Goal: Task Accomplishment & Management: Complete application form

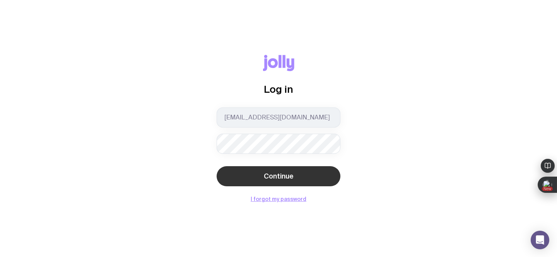
click at [234, 183] on button "Continue" at bounding box center [279, 176] width 124 height 20
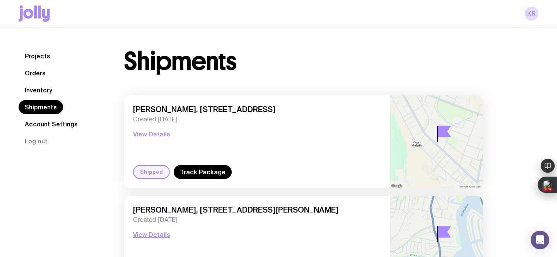
click at [38, 90] on link "Inventory" at bounding box center [39, 90] width 40 height 14
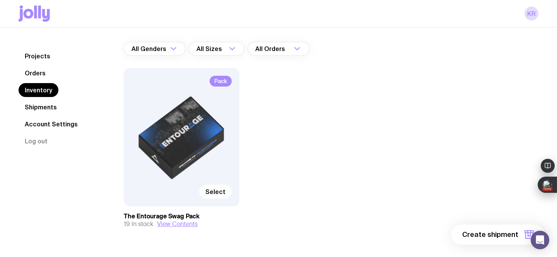
scroll to position [55, 0]
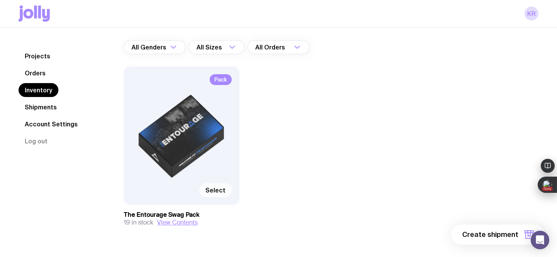
click at [214, 191] on span "Select" at bounding box center [215, 190] width 20 height 8
click at [0, 0] on input "Select" at bounding box center [0, 0] width 0 height 0
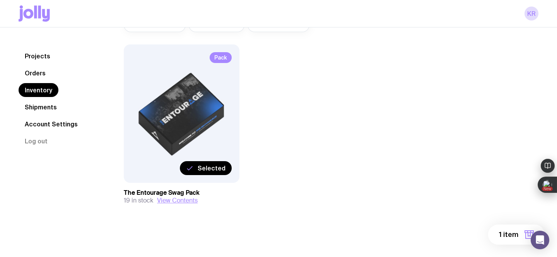
click at [501, 235] on span "1 item" at bounding box center [508, 234] width 19 height 9
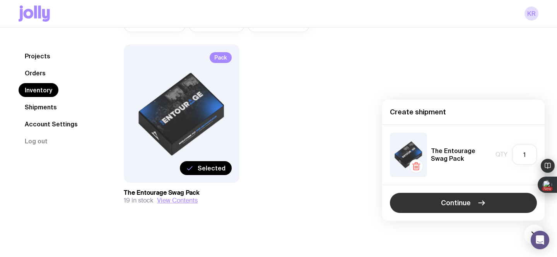
click at [491, 202] on button "Continue" at bounding box center [463, 203] width 147 height 20
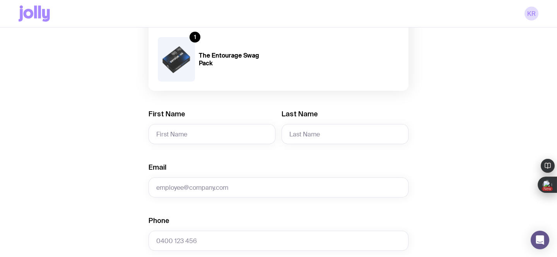
scroll to position [90, 0]
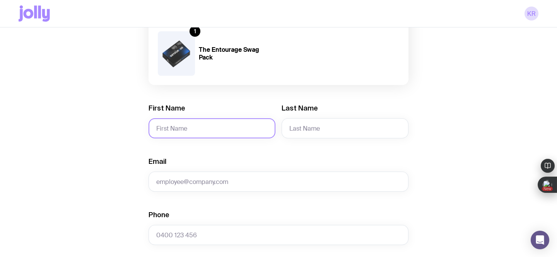
click at [220, 124] on input "First Name" at bounding box center [212, 128] width 127 height 20
paste input "[PERSON_NAME]"
drag, startPoint x: 213, startPoint y: 127, endPoint x: 183, endPoint y: 128, distance: 30.2
click at [183, 128] on input "[PERSON_NAME]" at bounding box center [212, 128] width 127 height 20
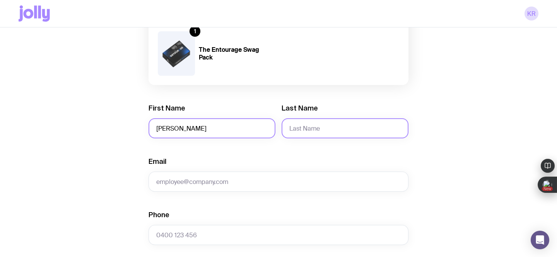
type input "[PERSON_NAME]"
click at [332, 130] on input "Last Name" at bounding box center [345, 128] width 127 height 20
paste input "[PERSON_NAME]"
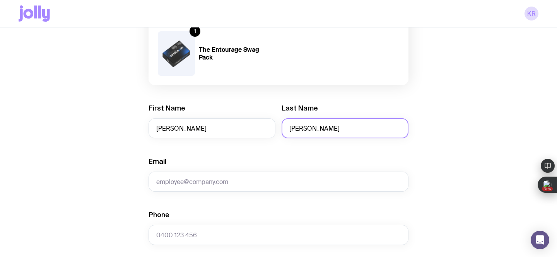
drag, startPoint x: 316, startPoint y: 128, endPoint x: 285, endPoint y: 125, distance: 31.5
click at [285, 125] on input "[PERSON_NAME]" at bounding box center [345, 128] width 127 height 20
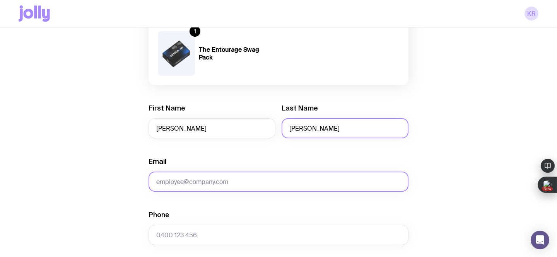
type input "[PERSON_NAME]"
click at [191, 183] on input "Email" at bounding box center [279, 182] width 260 height 20
paste input "[PERSON_NAME][EMAIL_ADDRESS][PERSON_NAME][DOMAIN_NAME]"
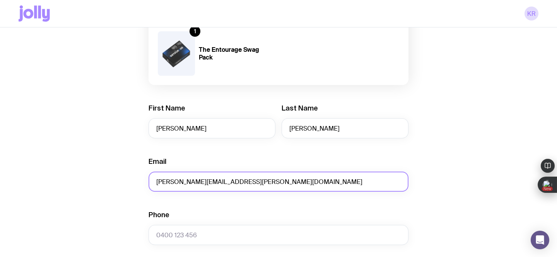
type input "[PERSON_NAME][EMAIL_ADDRESS][PERSON_NAME][DOMAIN_NAME]"
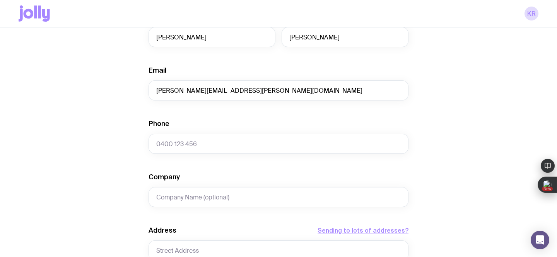
scroll to position [194, 0]
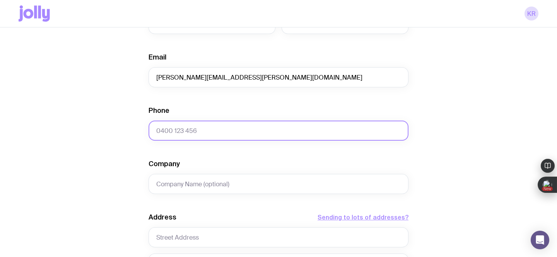
click at [171, 129] on input "Phone" at bounding box center [279, 131] width 260 height 20
paste input "467 552 130"
click at [157, 132] on input "467 552 130" at bounding box center [279, 131] width 260 height 20
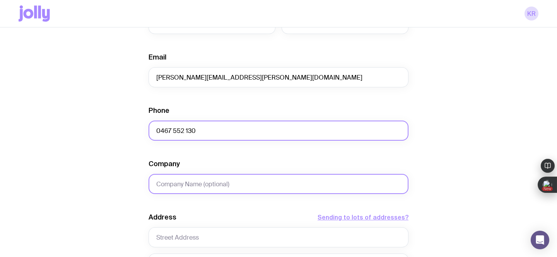
type input "0467 552 130"
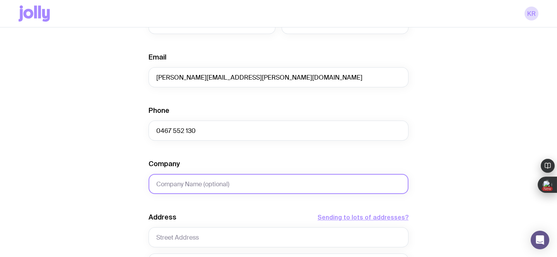
click at [181, 188] on input "Company" at bounding box center [279, 184] width 260 height 20
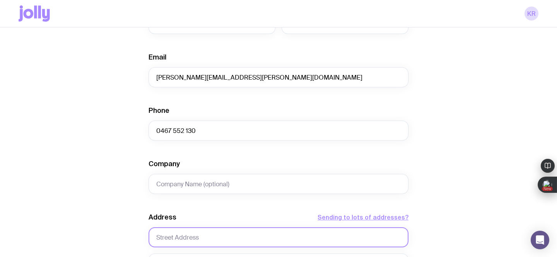
click at [183, 243] on input "text" at bounding box center [279, 237] width 260 height 20
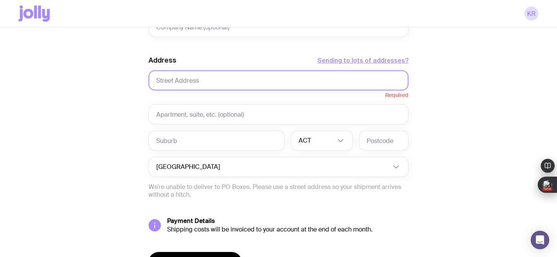
scroll to position [332, 0]
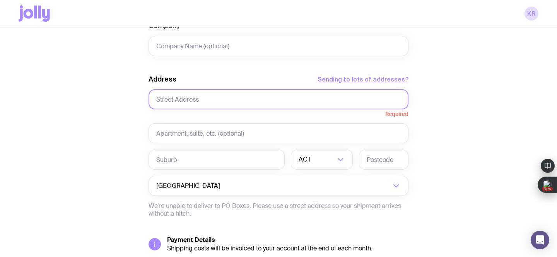
paste input "15 Cerbaia Close"
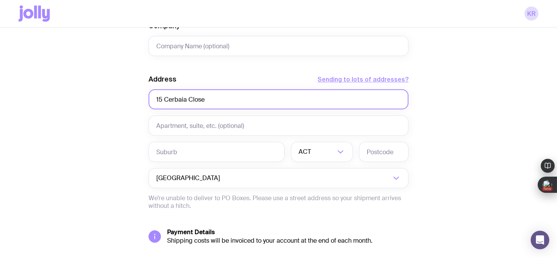
type input "15 Cerbaia Close"
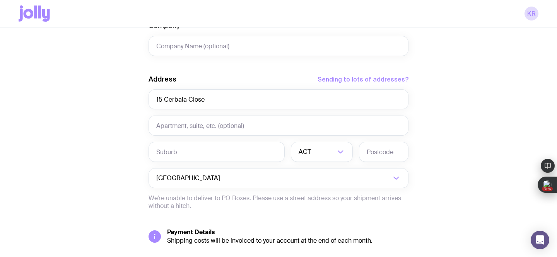
click at [111, 168] on div "Create shipment Shipment details 1 The Entourage Swag Pack First Name [PERSON_N…" at bounding box center [279, 20] width 520 height 588
click at [192, 156] on input "text" at bounding box center [217, 152] width 136 height 20
paste input "[PERSON_NAME] [PERSON_NAME]"
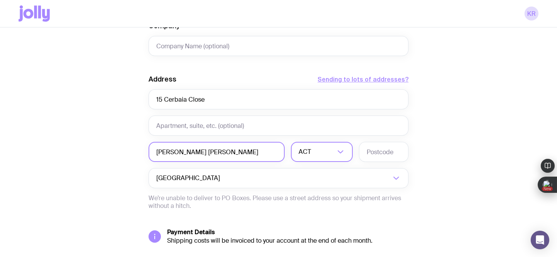
type input "[PERSON_NAME] [PERSON_NAME]"
click at [313, 154] on input "Search for option" at bounding box center [324, 152] width 22 height 20
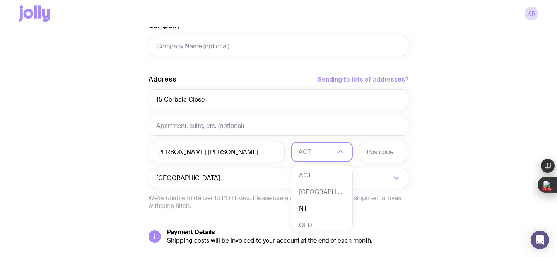
scroll to position [2, 0]
click at [316, 221] on li "QLD" at bounding box center [321, 223] width 61 height 17
click at [375, 149] on input "text" at bounding box center [384, 152] width 50 height 20
type input "4035"
click at [92, 176] on div "Create shipment Shipment details 1 The Entourage Swag Pack First Name [PERSON_N…" at bounding box center [279, 20] width 520 height 588
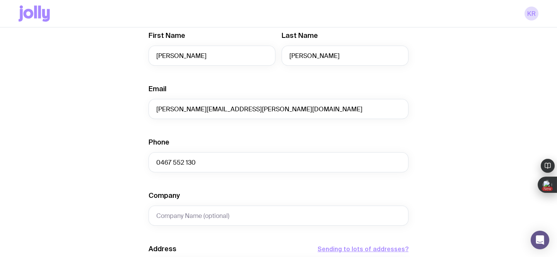
scroll to position [390, 0]
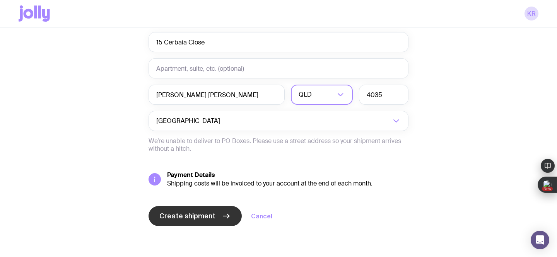
click at [177, 212] on span "Create shipment" at bounding box center [187, 216] width 56 height 9
